Goal: Task Accomplishment & Management: Manage account settings

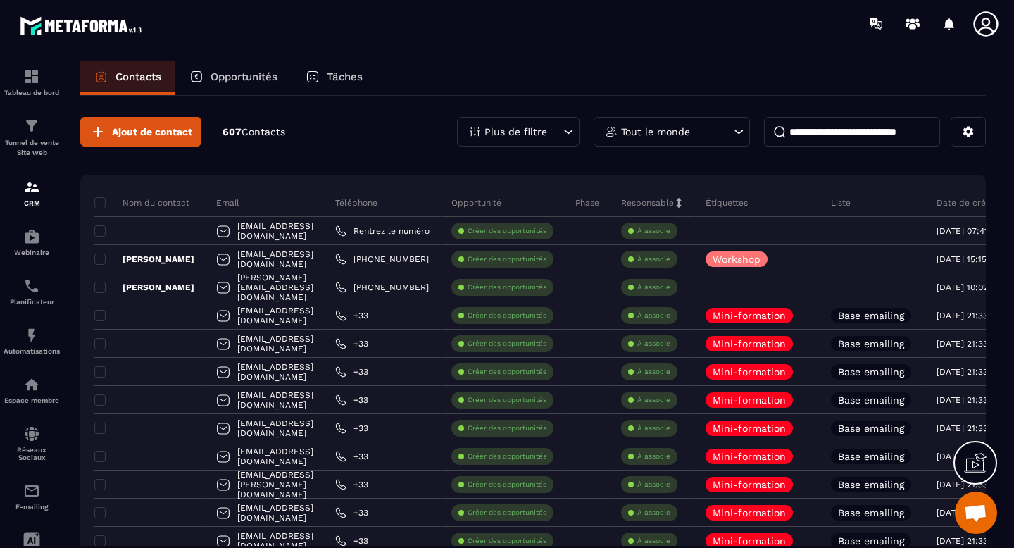
scroll to position [8563, 0]
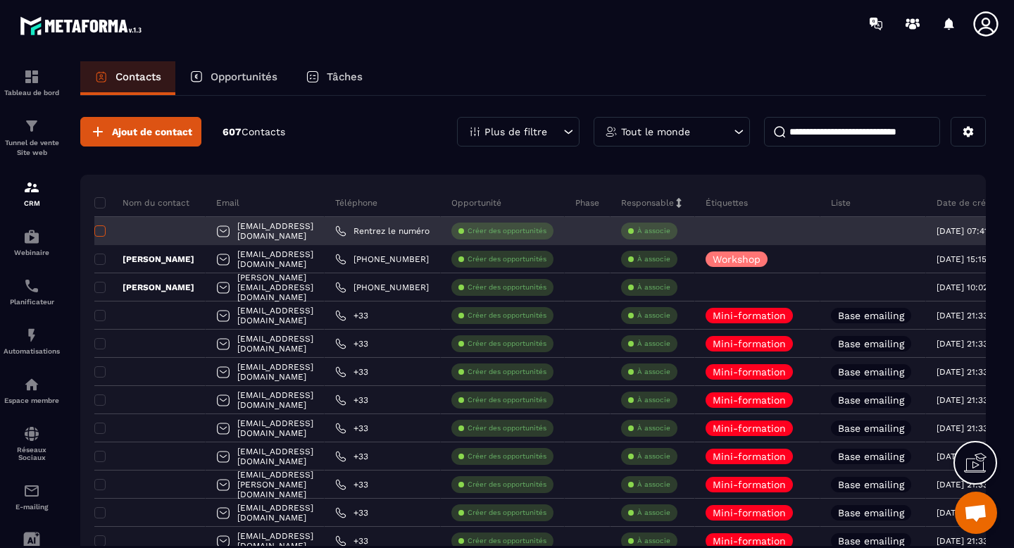
click at [101, 227] on span at bounding box center [99, 230] width 11 height 11
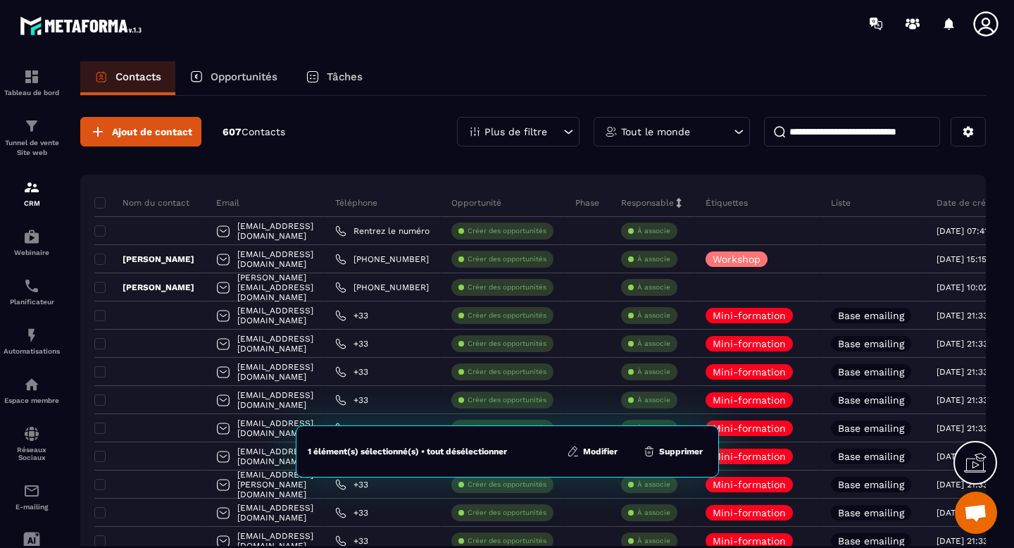
click at [668, 449] on button "Supprimer" at bounding box center [673, 451] width 68 height 14
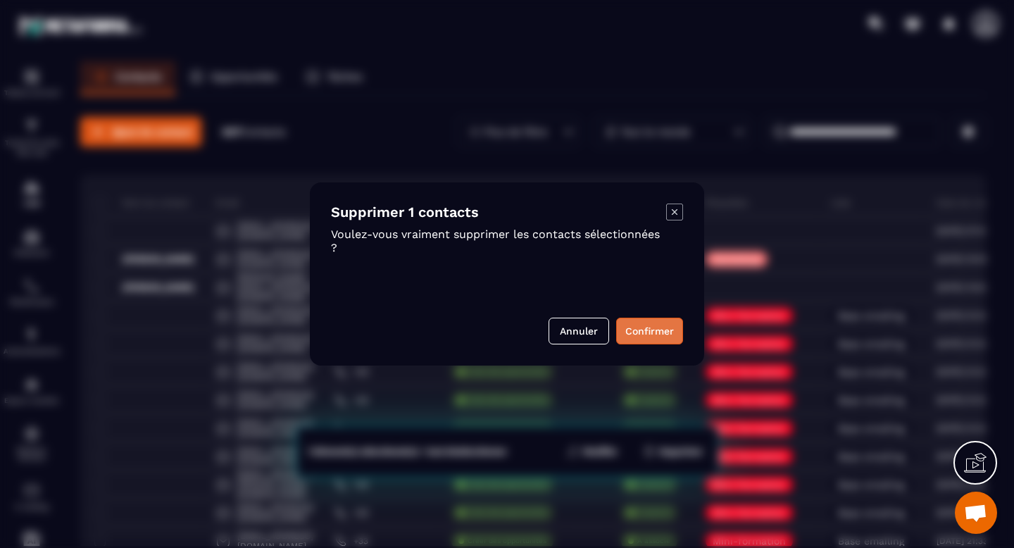
click at [666, 333] on button "Confirmer" at bounding box center [649, 331] width 67 height 27
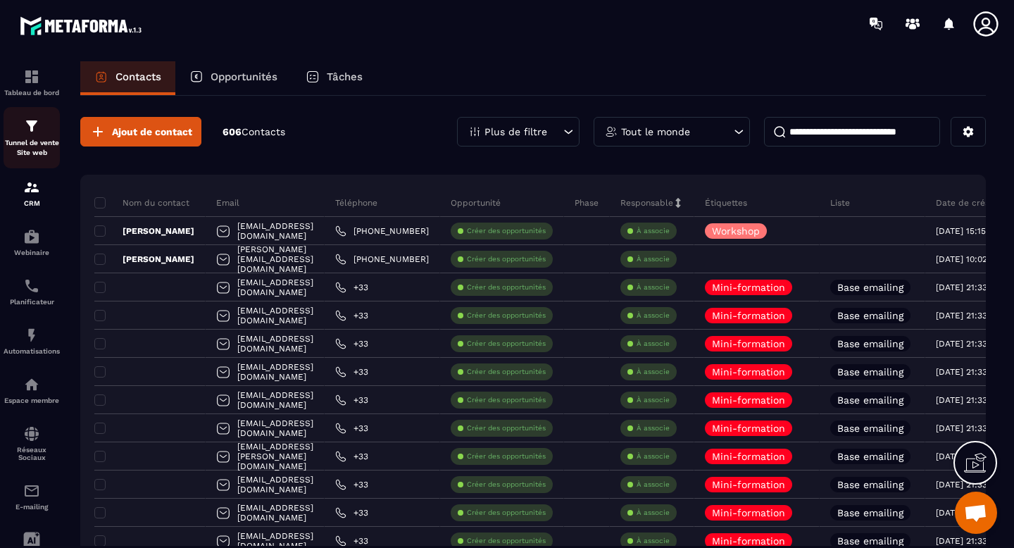
click at [32, 128] on img at bounding box center [31, 126] width 17 height 17
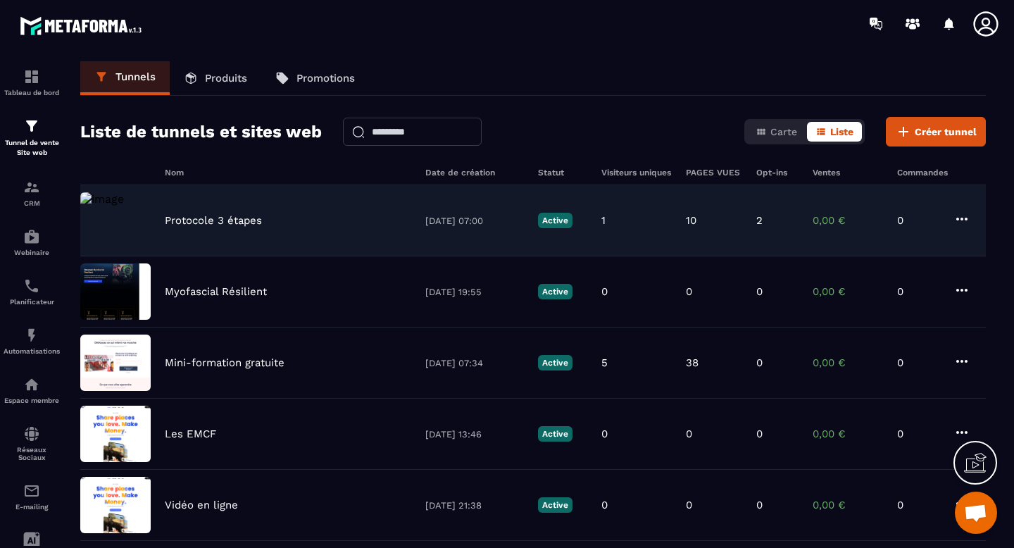
click at [362, 227] on div "Protocole 3 étapes [DATE] 07:00 Active 1 10 2 0,00 € 0" at bounding box center [532, 220] width 905 height 71
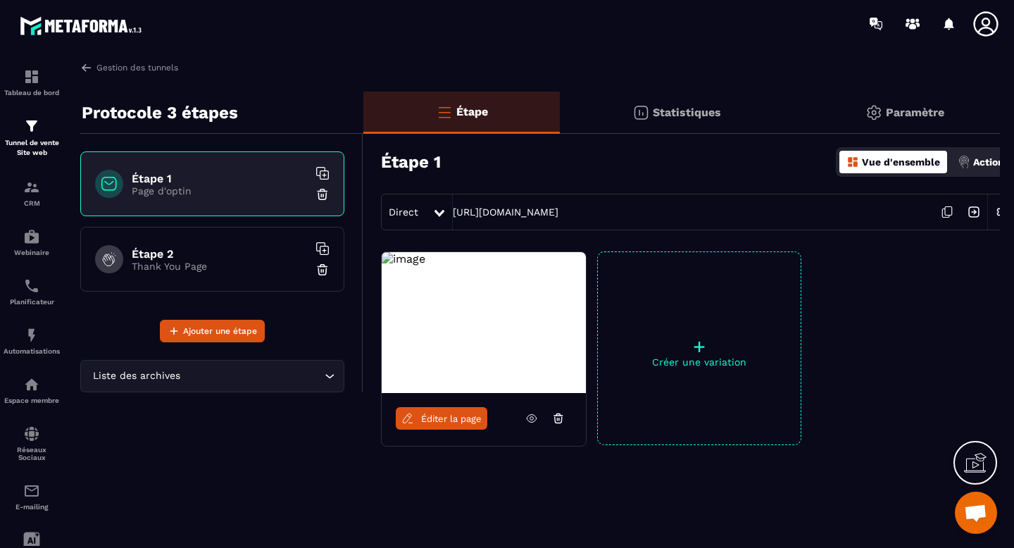
click at [448, 416] on span "Éditer la page" at bounding box center [451, 418] width 61 height 11
